Goal: Participate in discussion

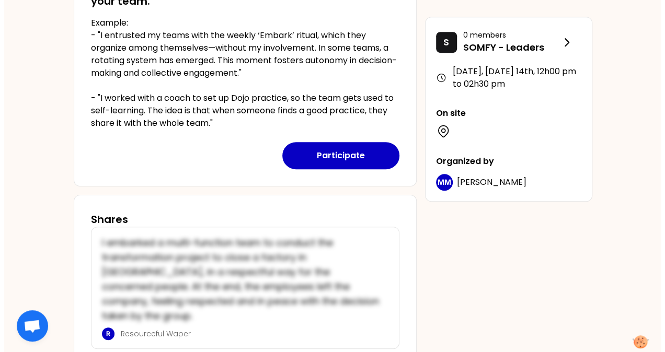
scroll to position [313, 0]
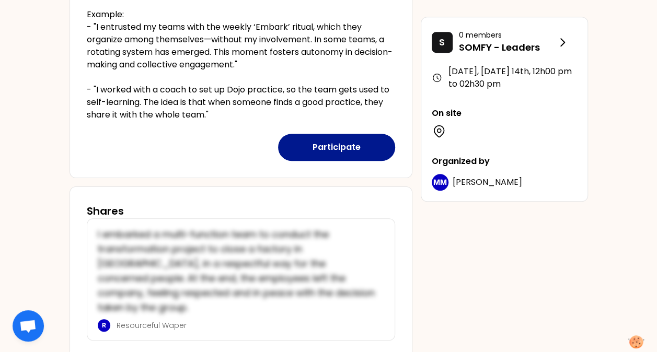
click at [347, 148] on button "Participate" at bounding box center [336, 147] width 117 height 27
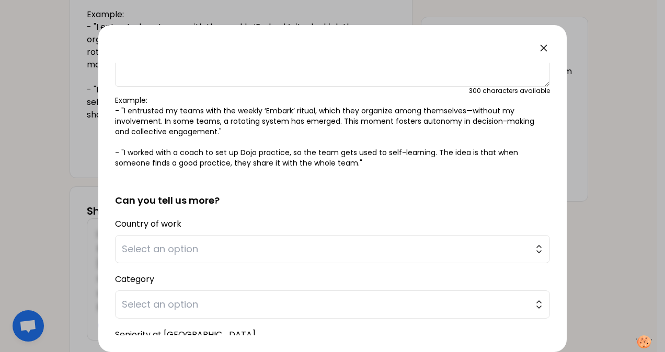
scroll to position [157, 0]
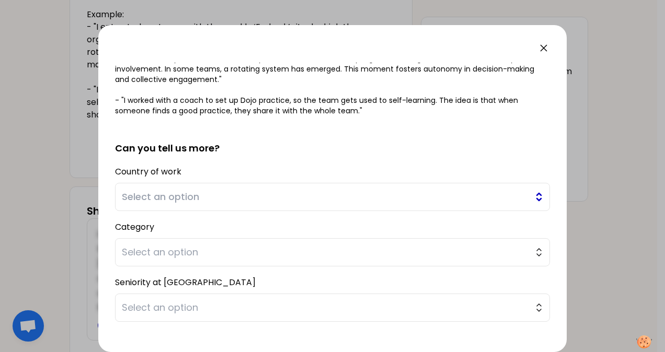
click at [356, 199] on span "Select an option" at bounding box center [325, 197] width 407 height 15
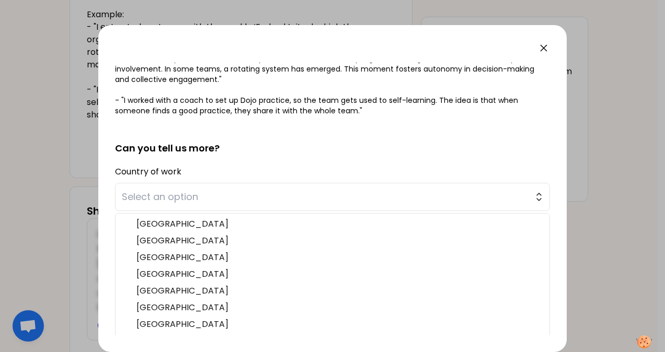
click at [327, 134] on h2 "Can you tell us more?" at bounding box center [332, 139] width 435 height 31
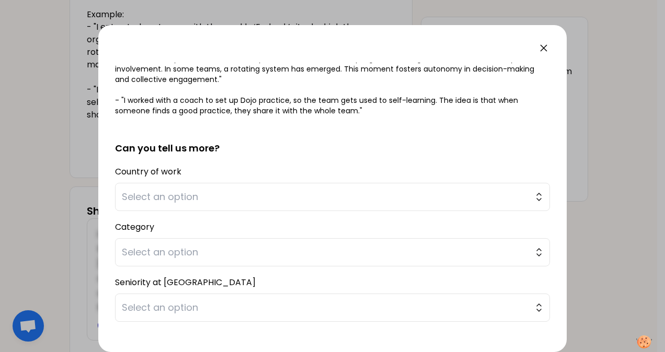
scroll to position [209, 0]
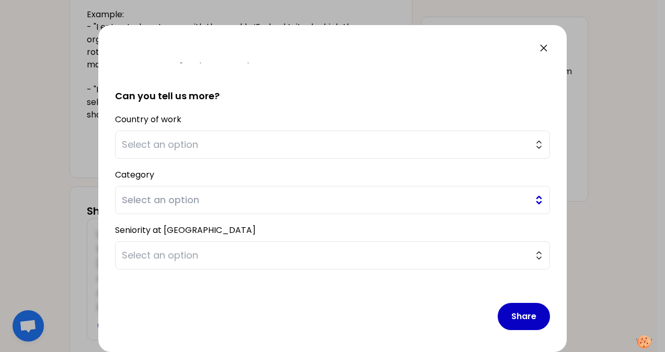
click at [297, 201] on span "Select an option" at bounding box center [325, 200] width 407 height 15
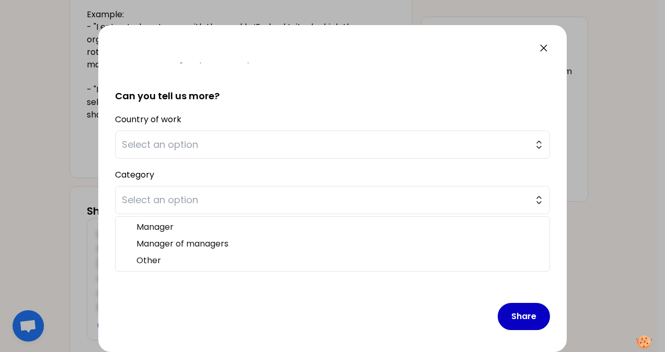
click at [270, 95] on h2 "Can you tell us more?" at bounding box center [332, 87] width 435 height 31
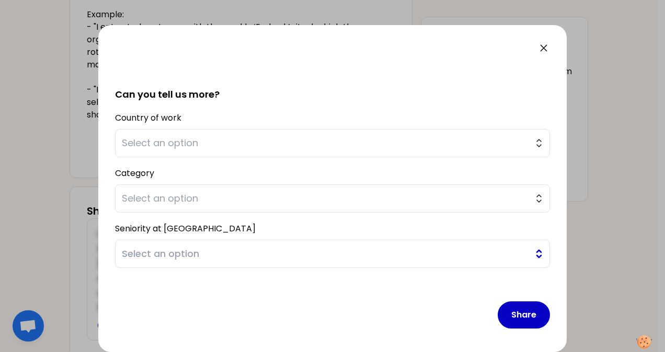
click at [259, 259] on span "Select an option" at bounding box center [325, 254] width 407 height 15
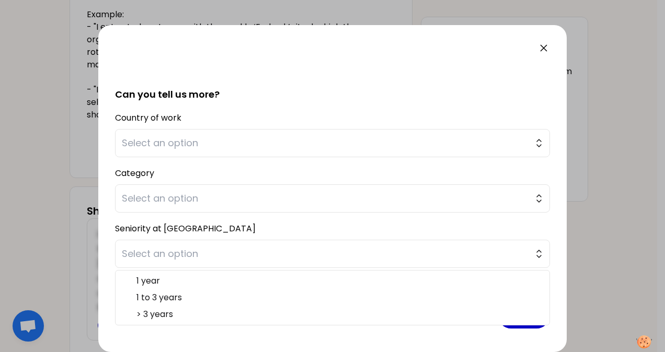
click at [455, 50] on div at bounding box center [332, 48] width 435 height 13
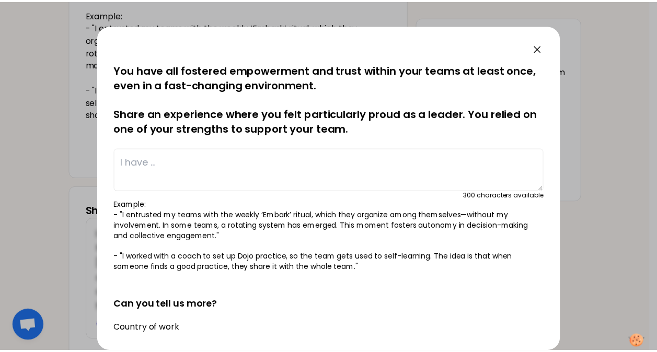
scroll to position [0, 0]
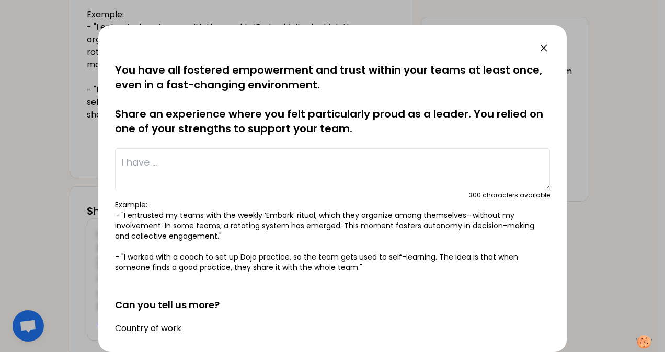
click at [545, 49] on icon at bounding box center [543, 48] width 13 height 13
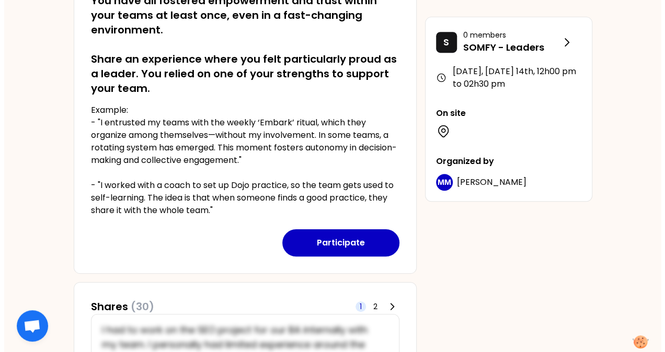
scroll to position [261, 0]
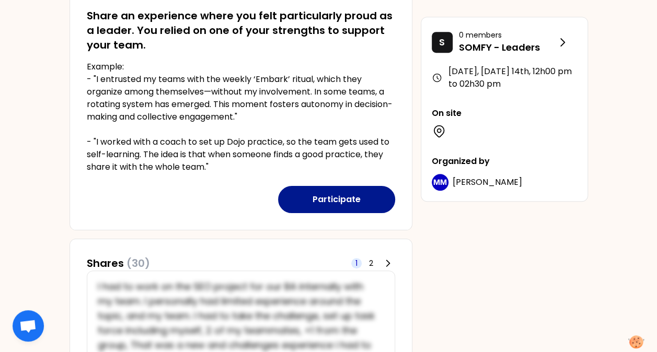
click at [330, 205] on button "Participate" at bounding box center [336, 199] width 117 height 27
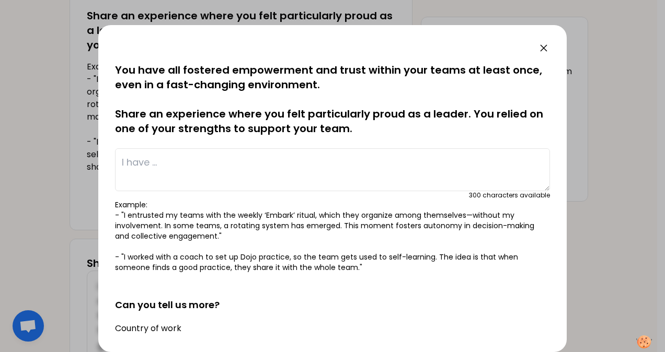
click at [147, 162] on textarea at bounding box center [332, 169] width 435 height 43
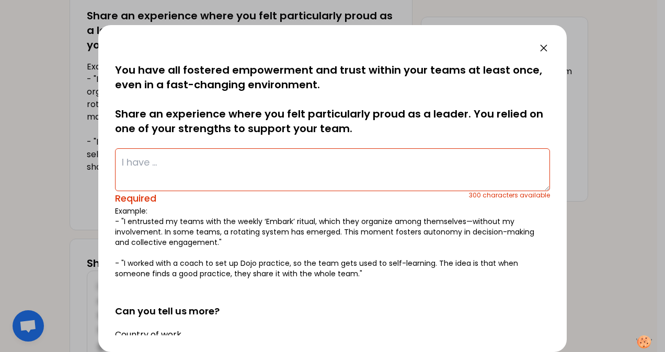
click at [138, 164] on textarea at bounding box center [332, 169] width 435 height 43
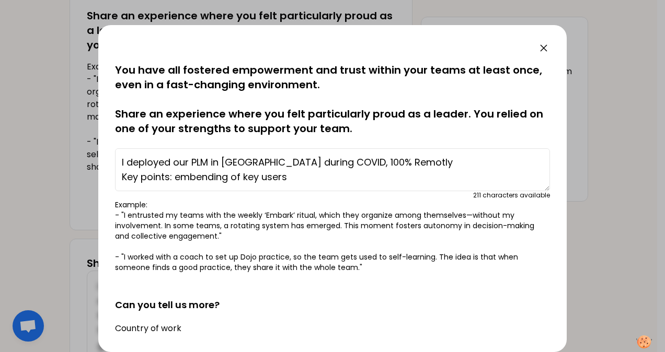
scroll to position [7, 0]
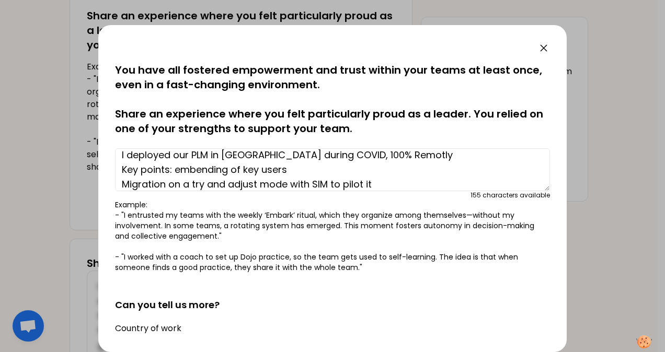
click at [177, 168] on textarea "I deployed our PLM in [GEOGRAPHIC_DATA] during COVID, 100% Remotly Key points: …" at bounding box center [332, 169] width 435 height 43
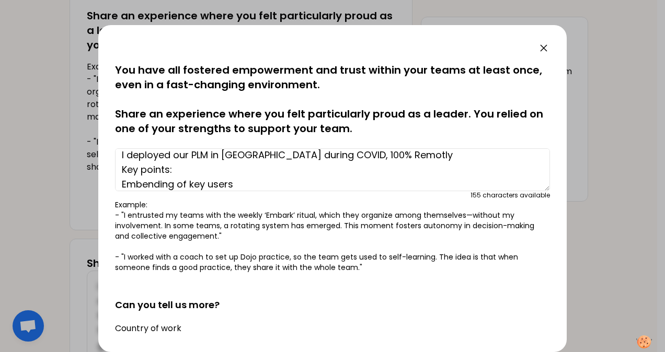
click at [169, 167] on textarea "I deployed our PLM in [GEOGRAPHIC_DATA] during COVID, 100% Remotly Key points: …" at bounding box center [332, 169] width 435 height 43
click at [248, 170] on textarea "I deployed our PLM in [GEOGRAPHIC_DATA] during COVID, 100% Remotly Key points t…" at bounding box center [332, 169] width 435 height 43
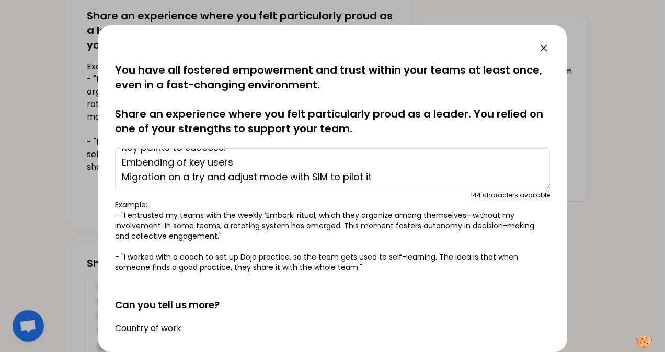
click at [396, 175] on textarea "I deployed our PLM in [GEOGRAPHIC_DATA] during COVID, 100% Remotly Key points t…" at bounding box center [332, 169] width 435 height 43
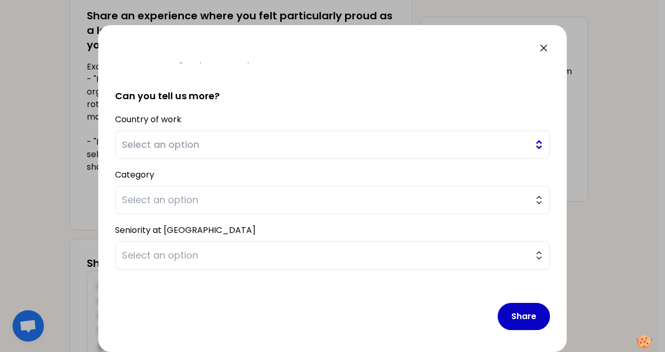
click at [157, 142] on span "Select an option" at bounding box center [325, 144] width 407 height 15
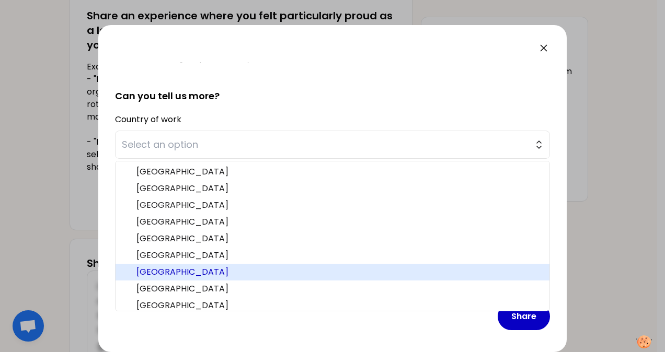
click at [179, 272] on span "[GEOGRAPHIC_DATA]" at bounding box center [338, 272] width 404 height 13
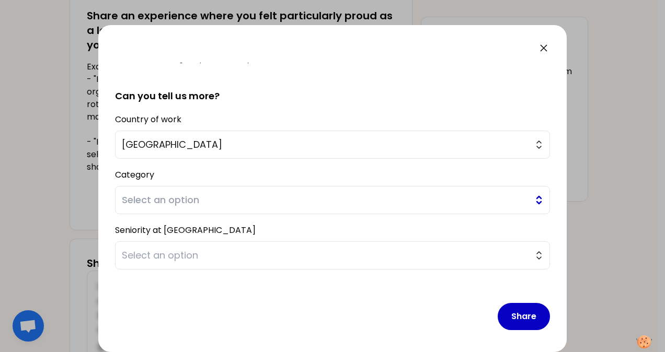
click at [187, 201] on span "Select an option" at bounding box center [325, 200] width 407 height 15
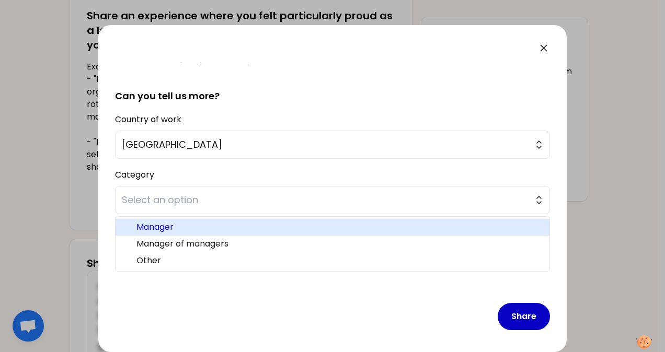
click at [182, 226] on span "Manager" at bounding box center [338, 227] width 404 height 13
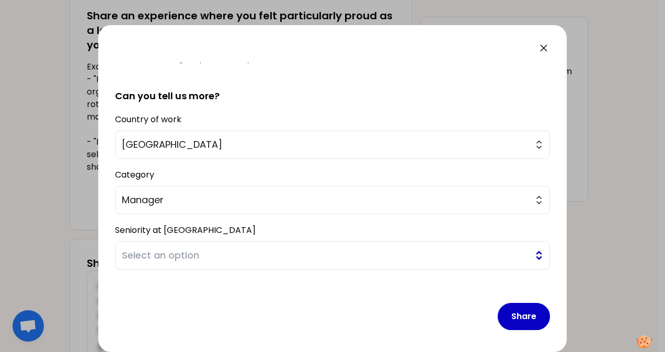
click at [192, 253] on span "Select an option" at bounding box center [325, 255] width 407 height 15
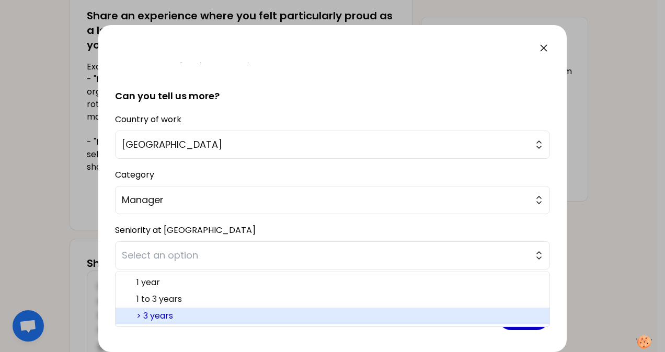
click at [182, 315] on span "> 3 years" at bounding box center [338, 316] width 404 height 13
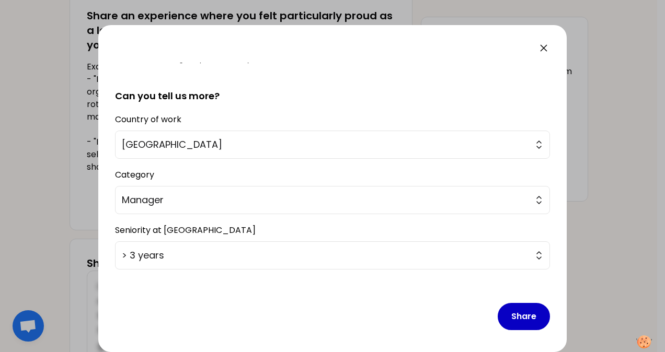
click at [420, 316] on div "Share" at bounding box center [332, 308] width 435 height 61
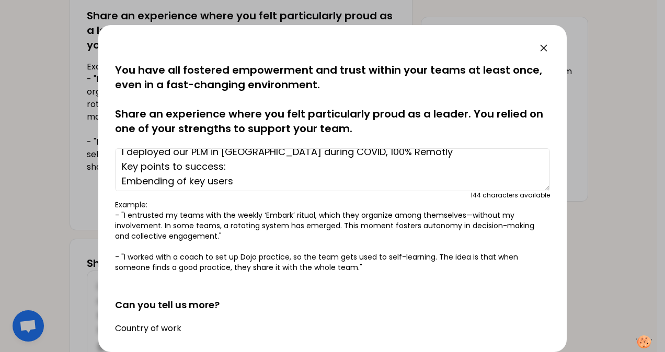
scroll to position [0, 0]
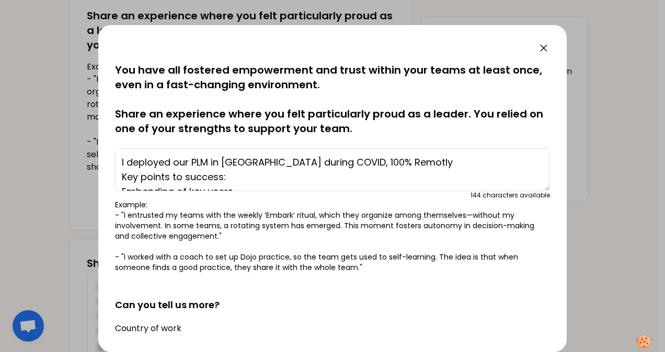
click at [347, 159] on textarea "I deployed our PLM in [GEOGRAPHIC_DATA] during COVID, 100% Remotly Key points t…" at bounding box center [332, 169] width 435 height 43
click at [395, 160] on textarea "I deployed our PLM in [GEOGRAPHIC_DATA] during COVID, 100% remotly Key points t…" at bounding box center [332, 169] width 435 height 43
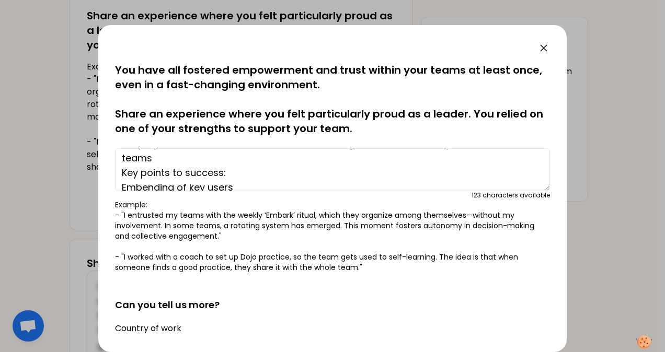
scroll to position [29, 0]
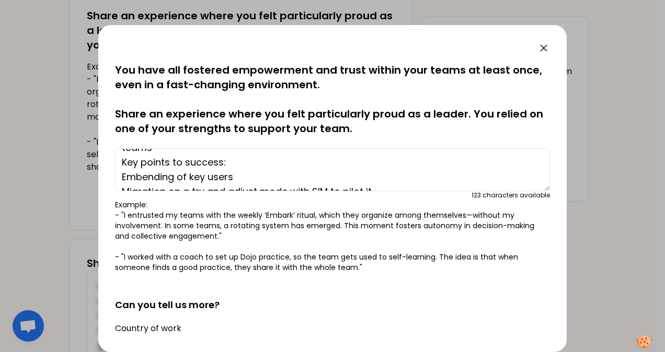
click at [258, 159] on textarea "I deployed our PLM in [GEOGRAPHIC_DATA] during COVID, 100% remotly with inknwon…" at bounding box center [332, 169] width 435 height 43
click at [122, 177] on textarea "I deployed our PLM in [GEOGRAPHIC_DATA] during COVID, 100% remotly with inknwon…" at bounding box center [332, 169] width 435 height 43
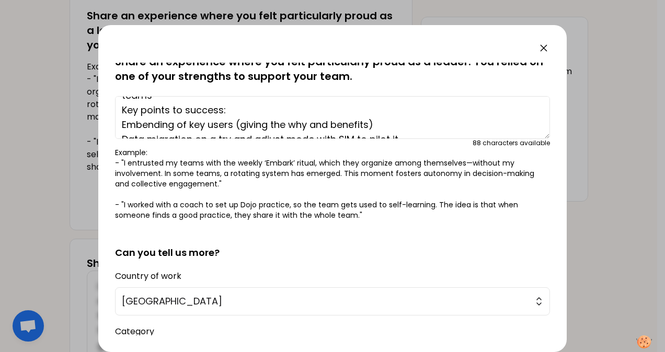
click at [341, 124] on textarea "I deployed our PLM in [GEOGRAPHIC_DATA] during COVID, 100% remotly with inknwon…" at bounding box center [332, 117] width 435 height 43
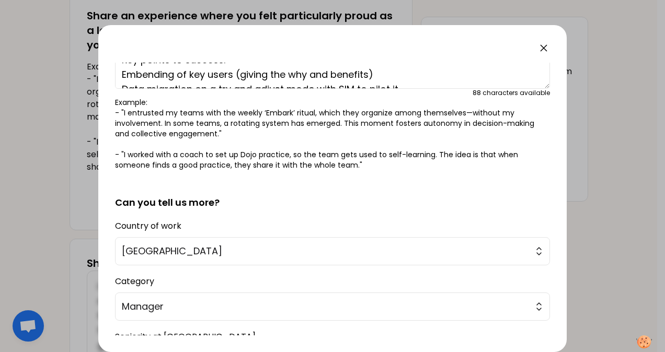
scroll to position [211, 0]
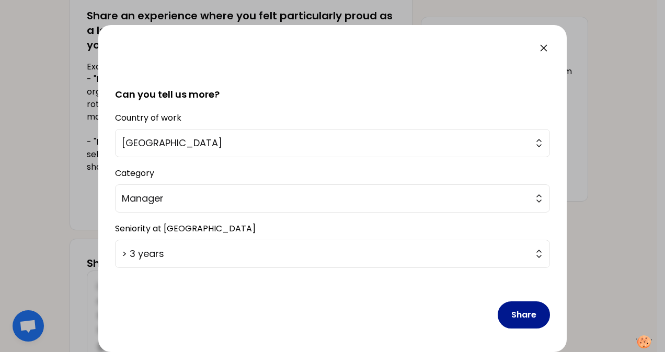
type textarea "I deployed our PLM in [GEOGRAPHIC_DATA] during COVID, 100% remotly with inknwon…"
click at [518, 315] on button "Share" at bounding box center [523, 314] width 52 height 27
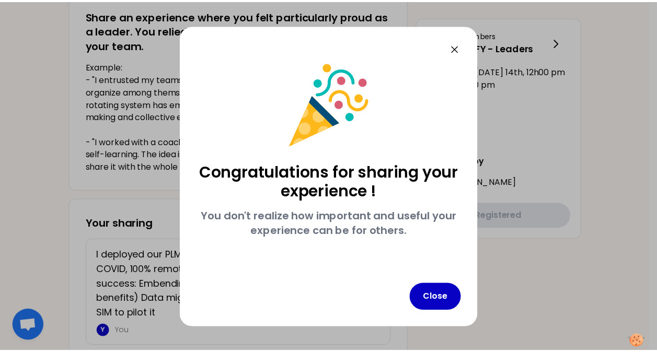
scroll to position [0, 0]
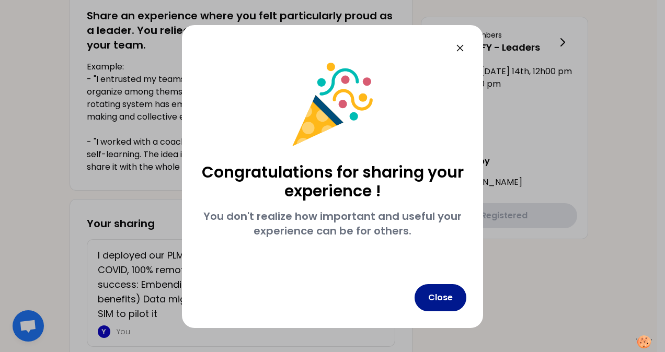
click at [449, 296] on button "Close" at bounding box center [440, 297] width 52 height 27
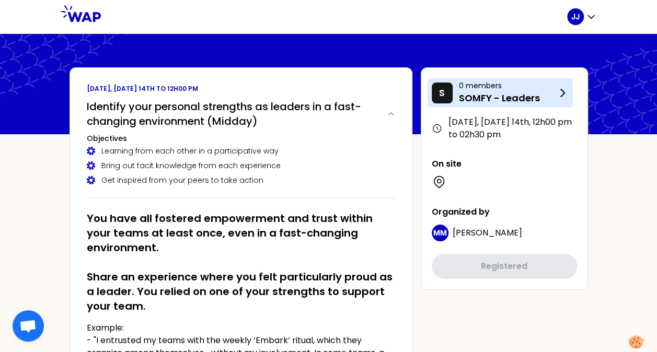
click at [554, 99] on p "SOMFY - Leaders" at bounding box center [507, 98] width 97 height 15
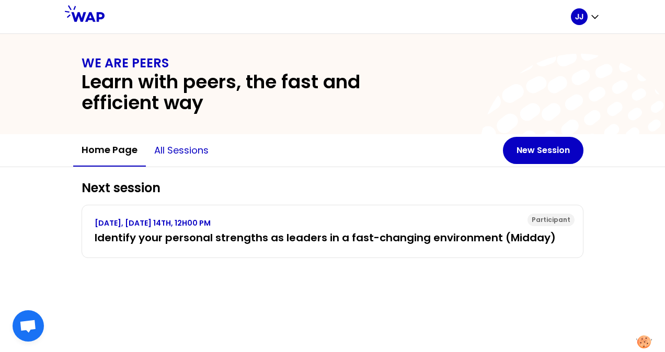
click at [201, 145] on button "All sessions" at bounding box center [181, 150] width 71 height 31
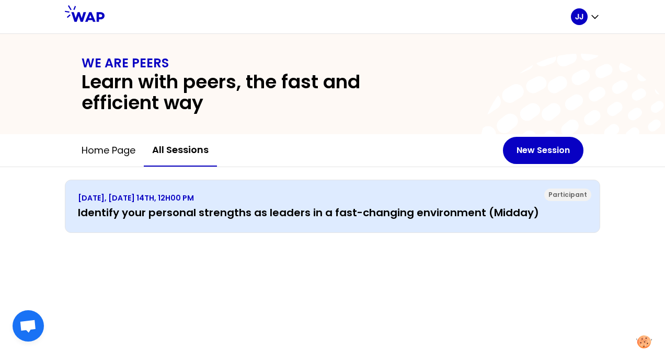
click at [264, 209] on h3 "Identify your personal strengths as leaders in a fast-changing environment (Mid…" at bounding box center [332, 212] width 509 height 15
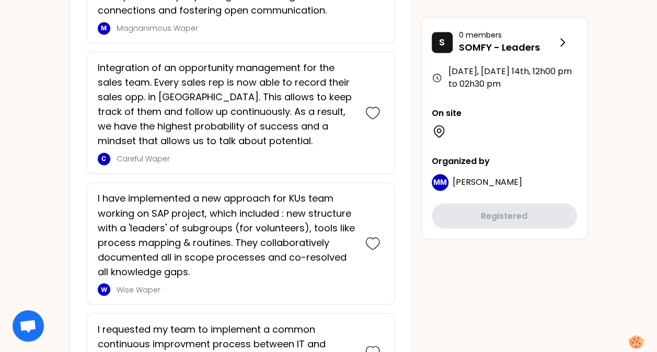
scroll to position [2836, 0]
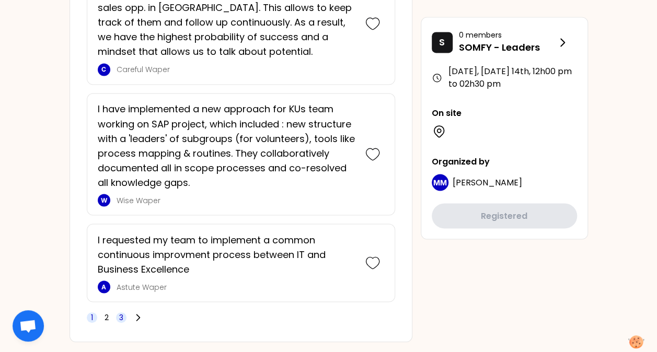
click at [121, 312] on span "3" at bounding box center [121, 317] width 4 height 10
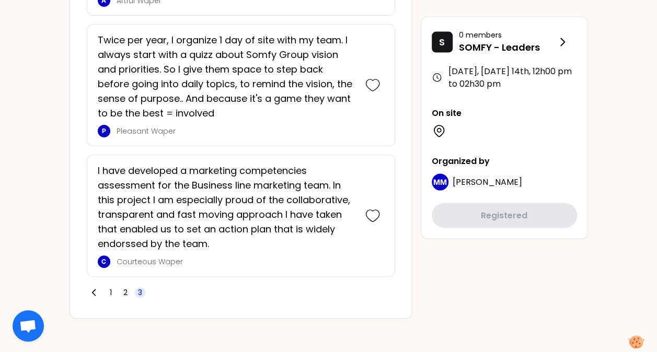
scroll to position [1029, 0]
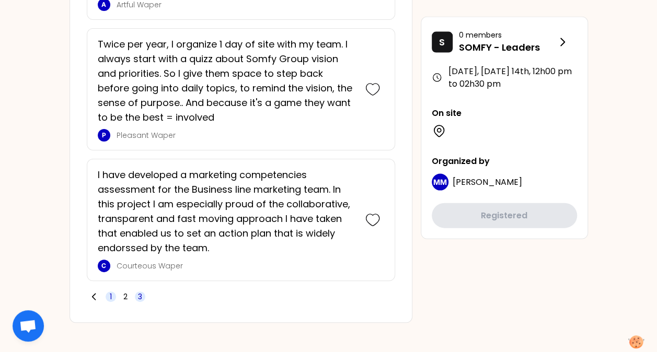
click at [112, 292] on span "1" at bounding box center [111, 297] width 10 height 10
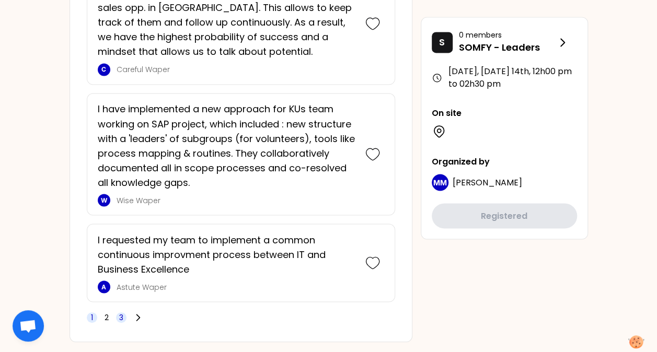
click at [124, 312] on span "3" at bounding box center [121, 317] width 10 height 10
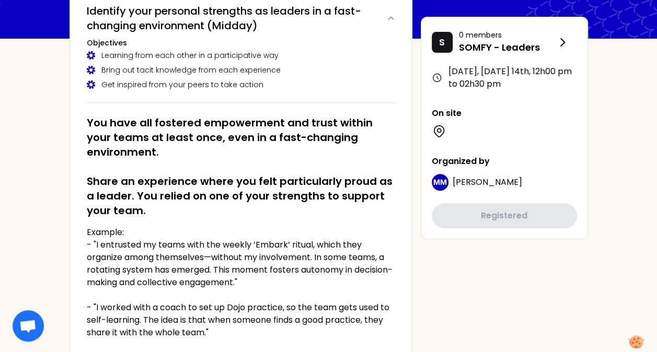
scroll to position [0, 0]
